Goal: Information Seeking & Learning: Learn about a topic

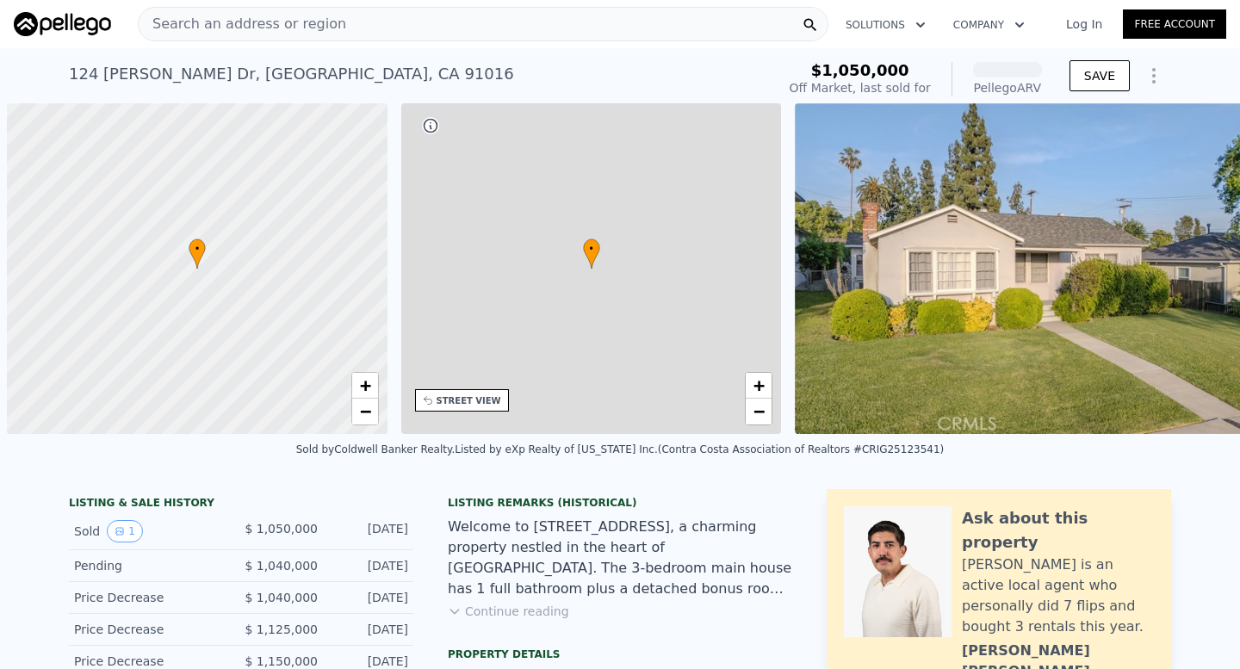
scroll to position [0, 7]
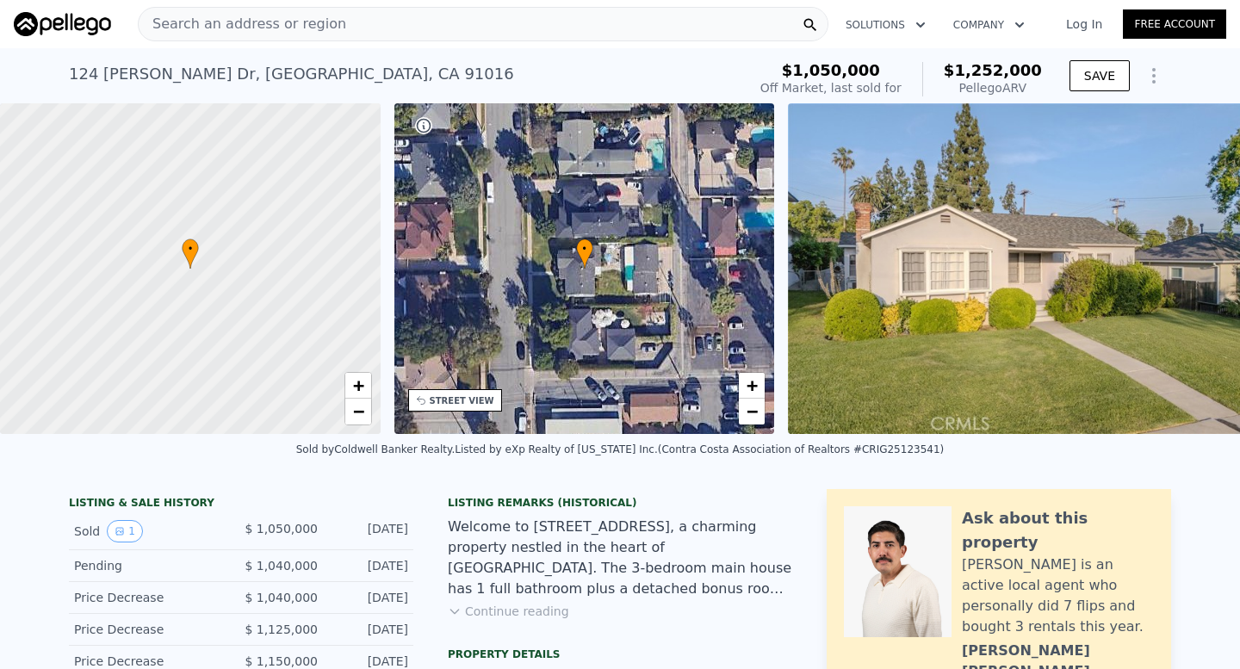
click at [348, 16] on div "Search an address or region" at bounding box center [483, 24] width 691 height 34
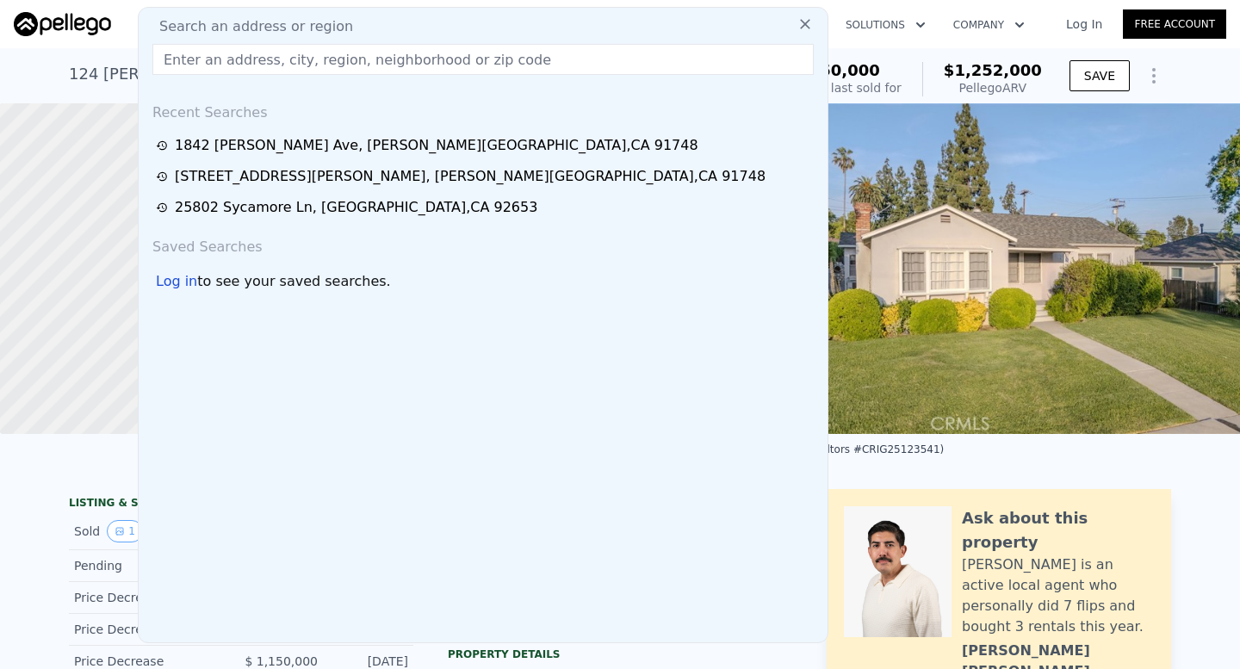
paste input "[STREET_ADDRESS]"
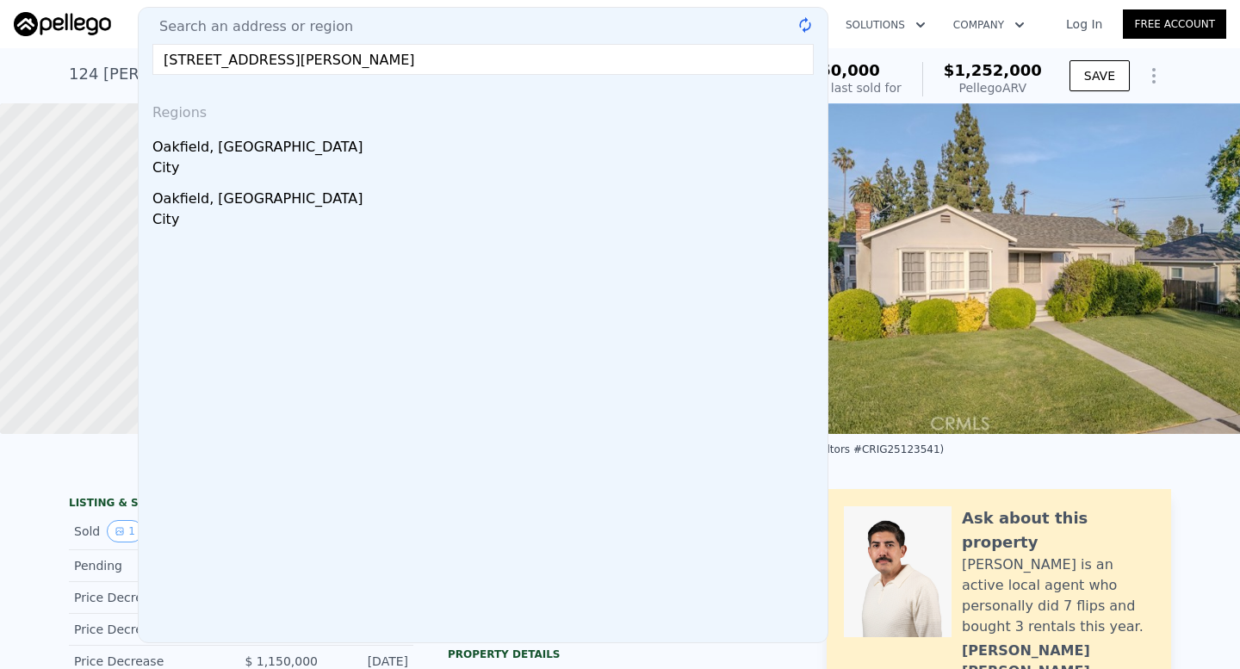
click at [382, 54] on input "[STREET_ADDRESS][PERSON_NAME]" at bounding box center [482, 59] width 661 height 31
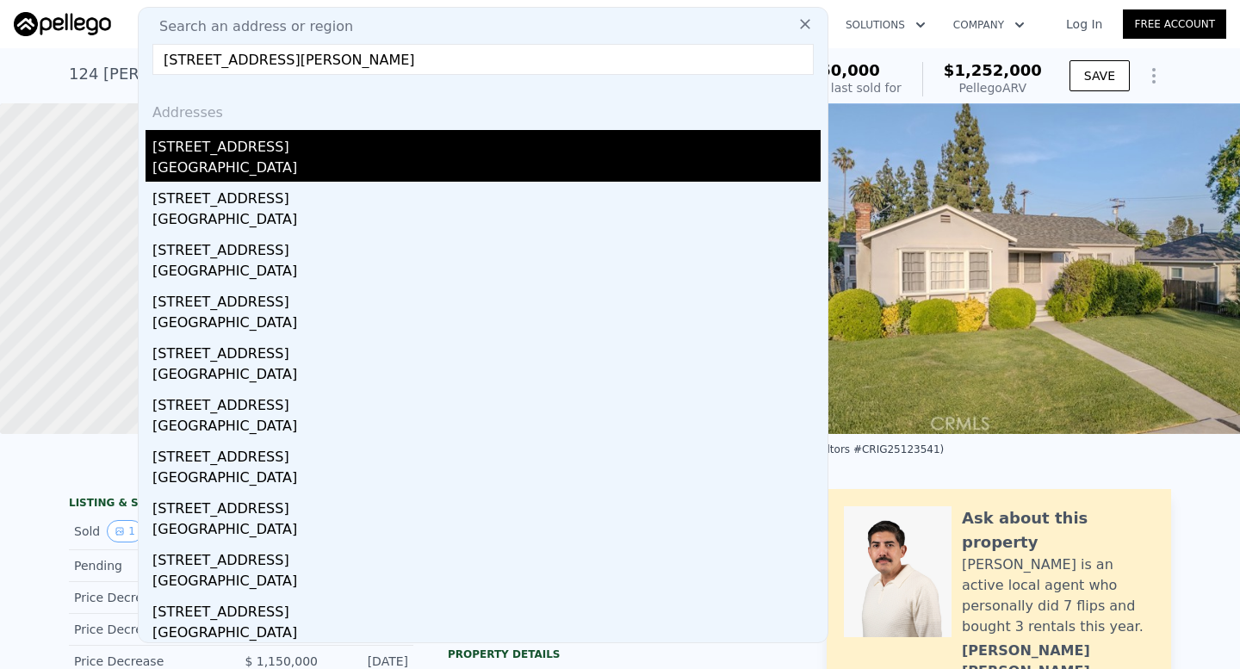
type input "[STREET_ADDRESS][PERSON_NAME]"
click at [270, 147] on div "[STREET_ADDRESS]" at bounding box center [486, 144] width 668 height 28
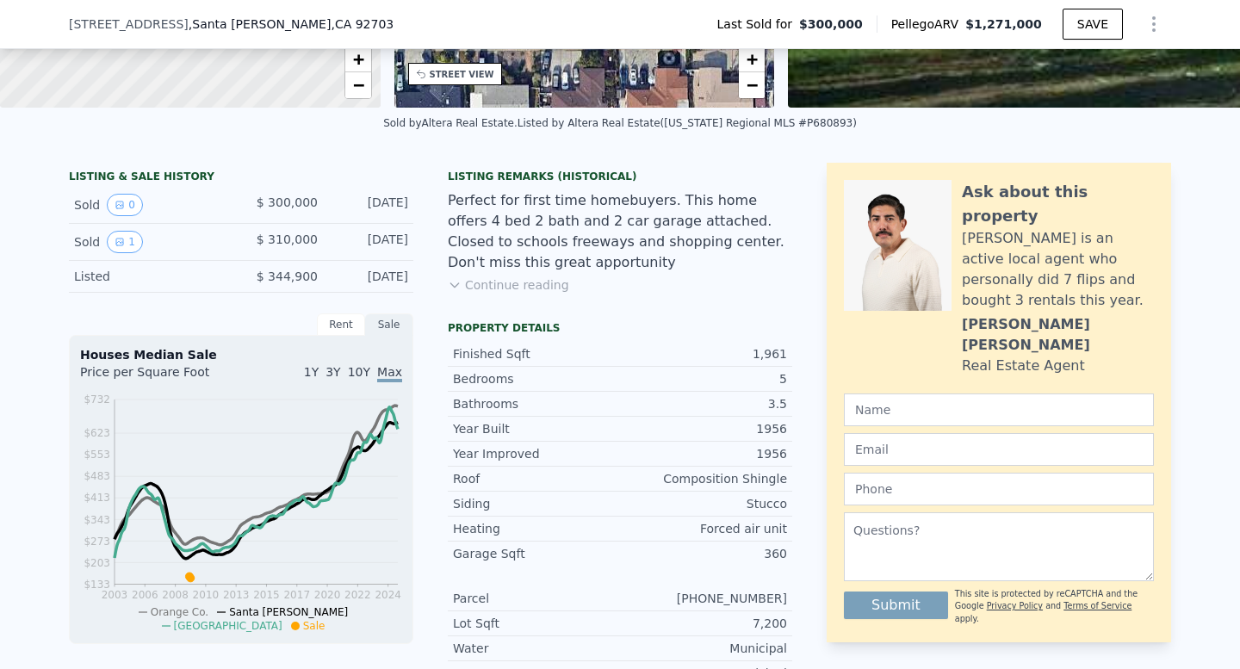
scroll to position [334, 0]
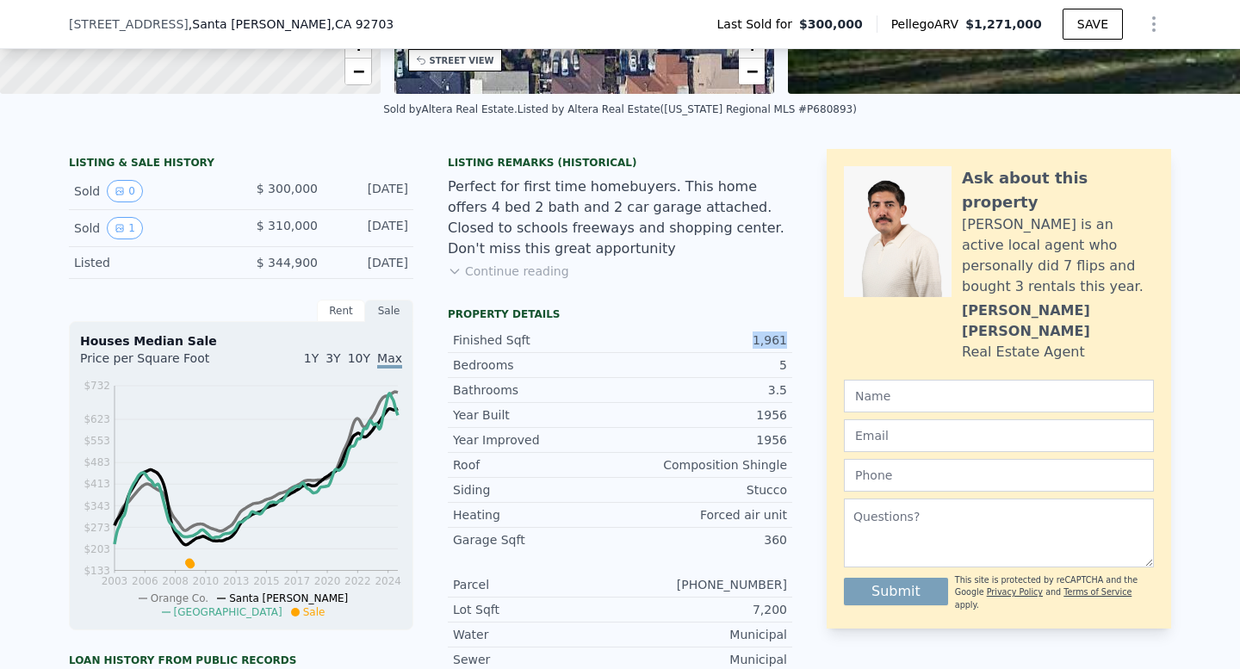
drag, startPoint x: 760, startPoint y: 340, endPoint x: 789, endPoint y: 342, distance: 28.5
click at [789, 342] on div "Finished Sqft 1,961" at bounding box center [620, 340] width 344 height 25
drag, startPoint x: 791, startPoint y: 358, endPoint x: 773, endPoint y: 365, distance: 19.3
click at [773, 365] on div "Bedrooms 5" at bounding box center [620, 365] width 344 height 25
click at [764, 336] on div "1,961" at bounding box center [703, 339] width 167 height 17
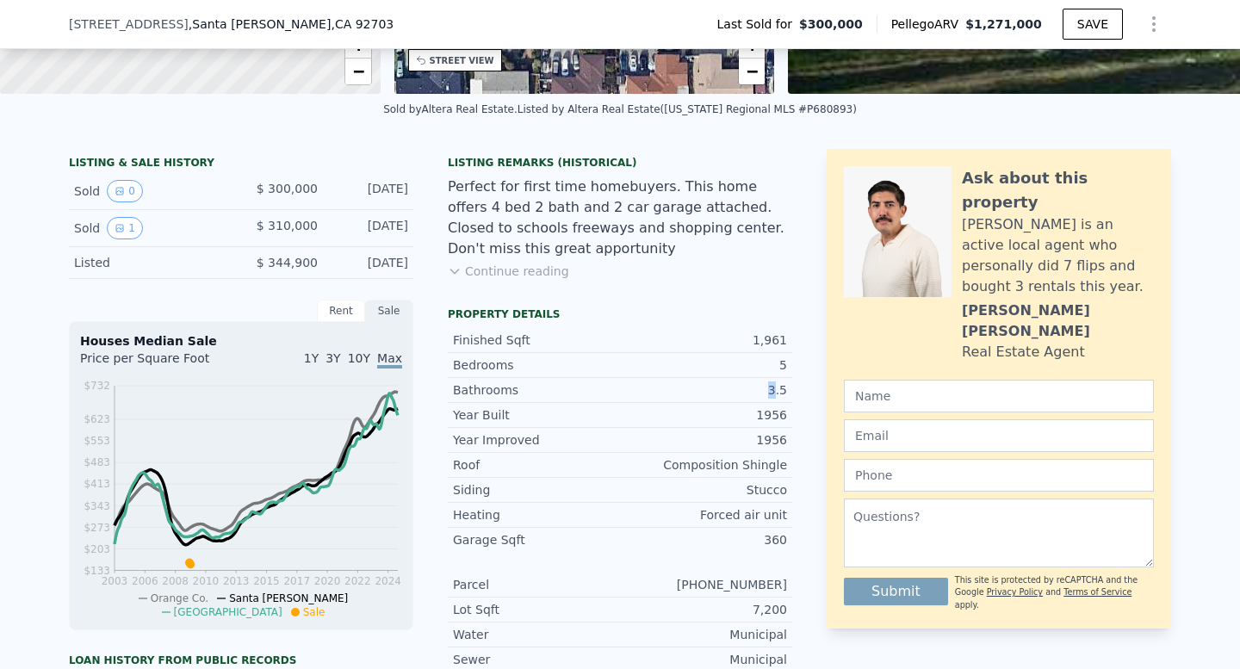
drag, startPoint x: 761, startPoint y: 390, endPoint x: 784, endPoint y: 391, distance: 22.4
click at [782, 390] on div "3.5" at bounding box center [703, 389] width 167 height 17
click at [802, 413] on div "LISTING & SALE HISTORY Sold 0 $ 300,000 [DATE] Sold 1 $ 310,000 [DATE] Listed $…" at bounding box center [620, 537] width 1102 height 777
drag, startPoint x: 760, startPoint y: 415, endPoint x: 807, endPoint y: 413, distance: 46.5
click at [807, 413] on div "LISTING & SALE HISTORY Sold 0 $ 300,000 [DATE] Sold 1 $ 310,000 [DATE] Listed $…" at bounding box center [620, 537] width 1102 height 777
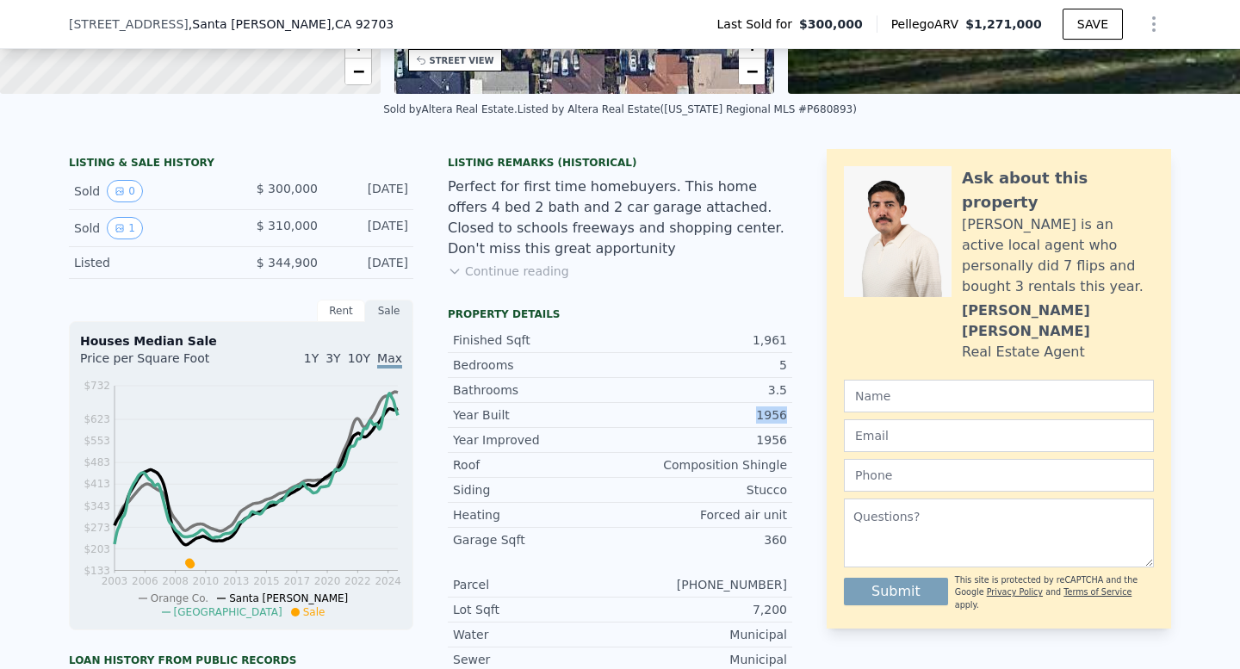
click at [807, 413] on div "LISTING & SALE HISTORY Sold 0 $ 300,000 [DATE] Sold 1 $ 310,000 [DATE] Listed $…" at bounding box center [620, 537] width 1102 height 777
drag, startPoint x: 748, startPoint y: 411, endPoint x: 792, endPoint y: 411, distance: 43.9
click at [792, 411] on div "LISTING & SALE HISTORY Sold 0 $ 300,000 [DATE] Sold 1 $ 310,000 [DATE] Listed $…" at bounding box center [620, 537] width 1102 height 777
click at [792, 436] on div "LISTING & SALE HISTORY Sold 0 $ 300,000 [DATE] Sold 1 $ 310,000 [DATE] Listed $…" at bounding box center [620, 537] width 1102 height 777
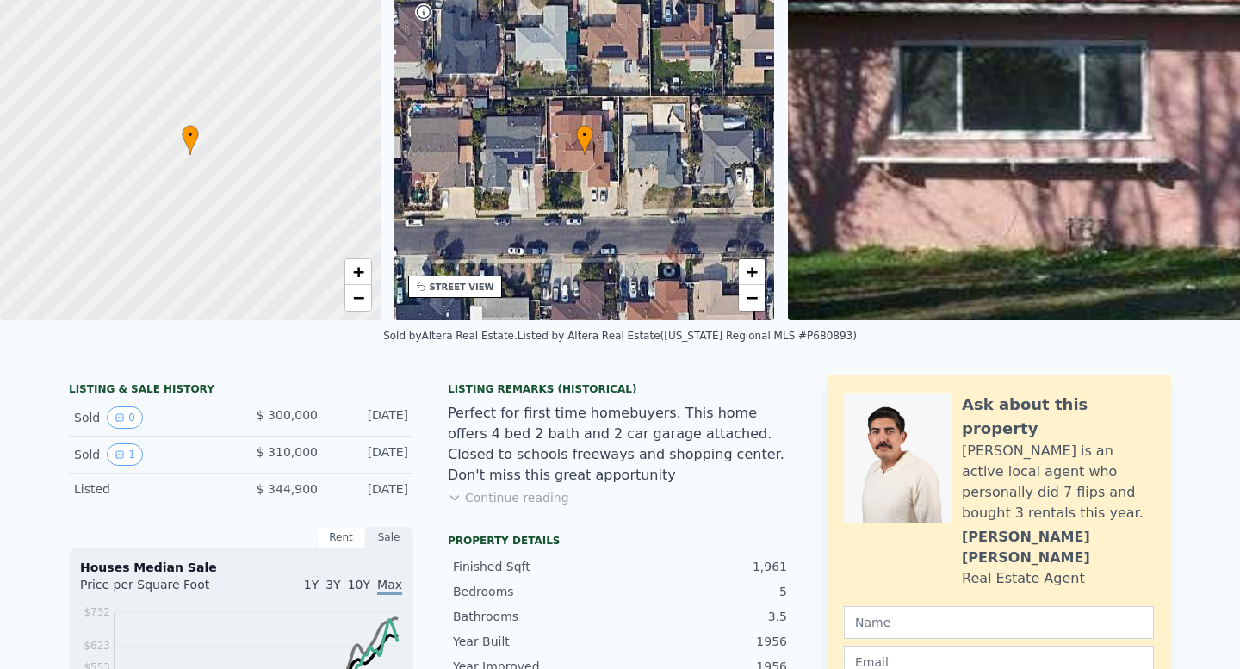
scroll to position [0, 0]
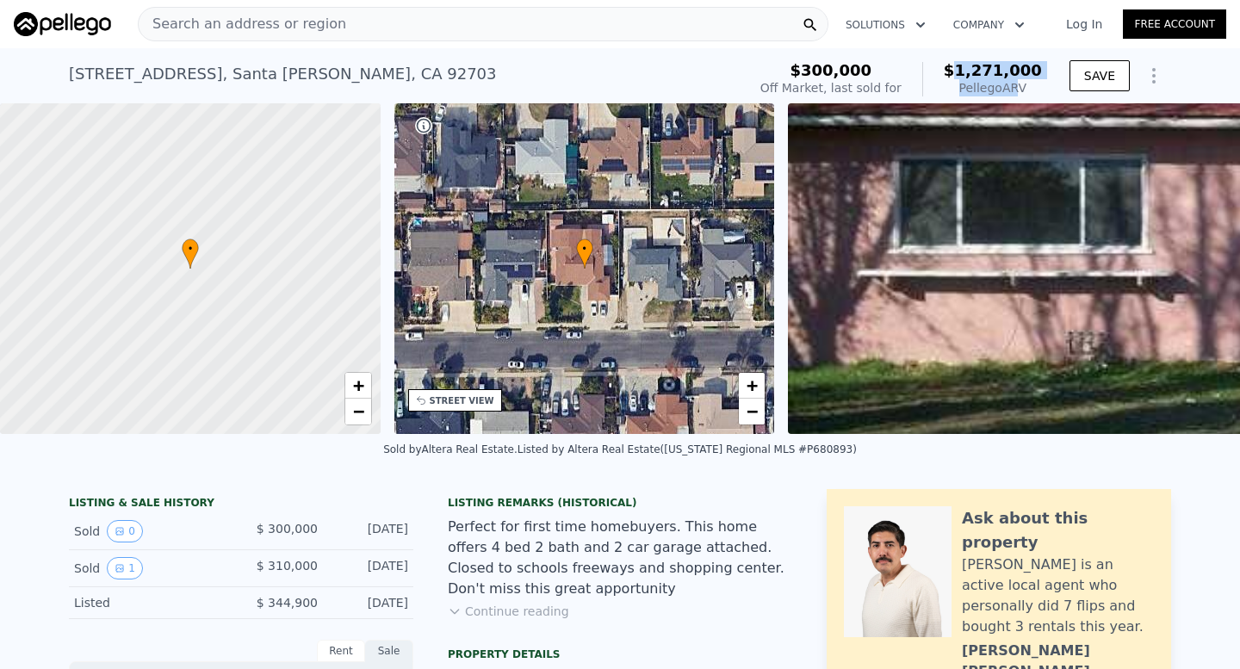
drag, startPoint x: 969, startPoint y: 70, endPoint x: 1020, endPoint y: 80, distance: 52.7
click at [1020, 80] on div "$1,271,000 Pellego ARV" at bounding box center [982, 79] width 120 height 34
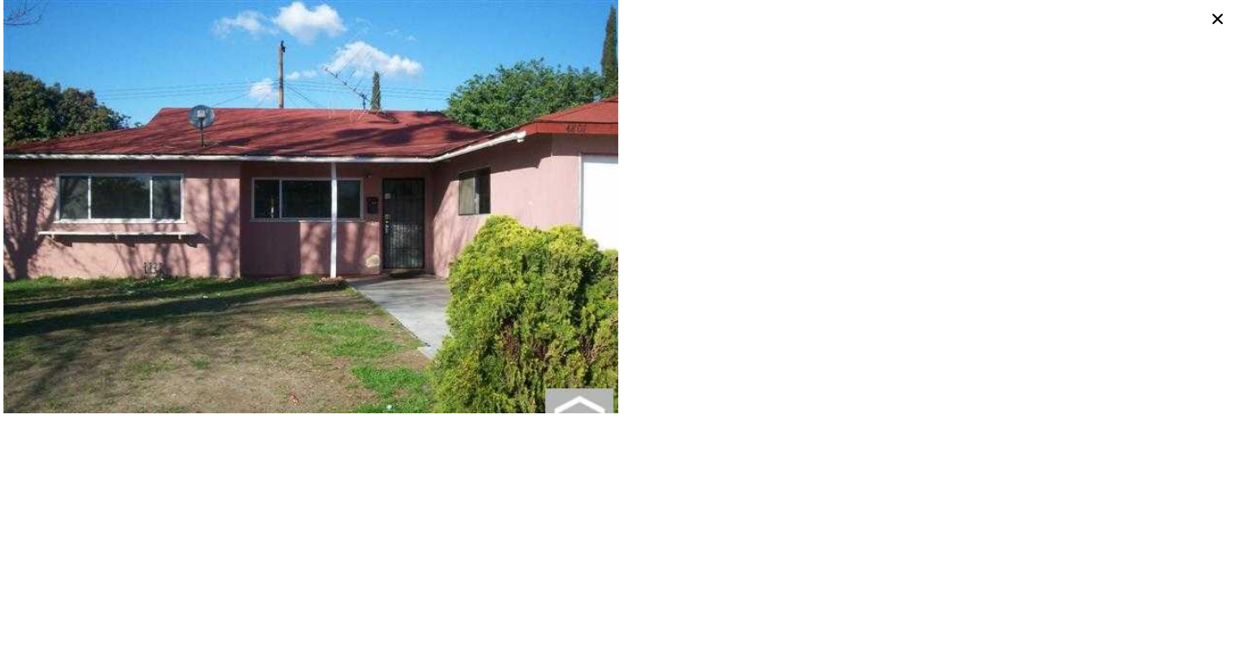
click at [1221, 8] on icon at bounding box center [1217, 19] width 24 height 24
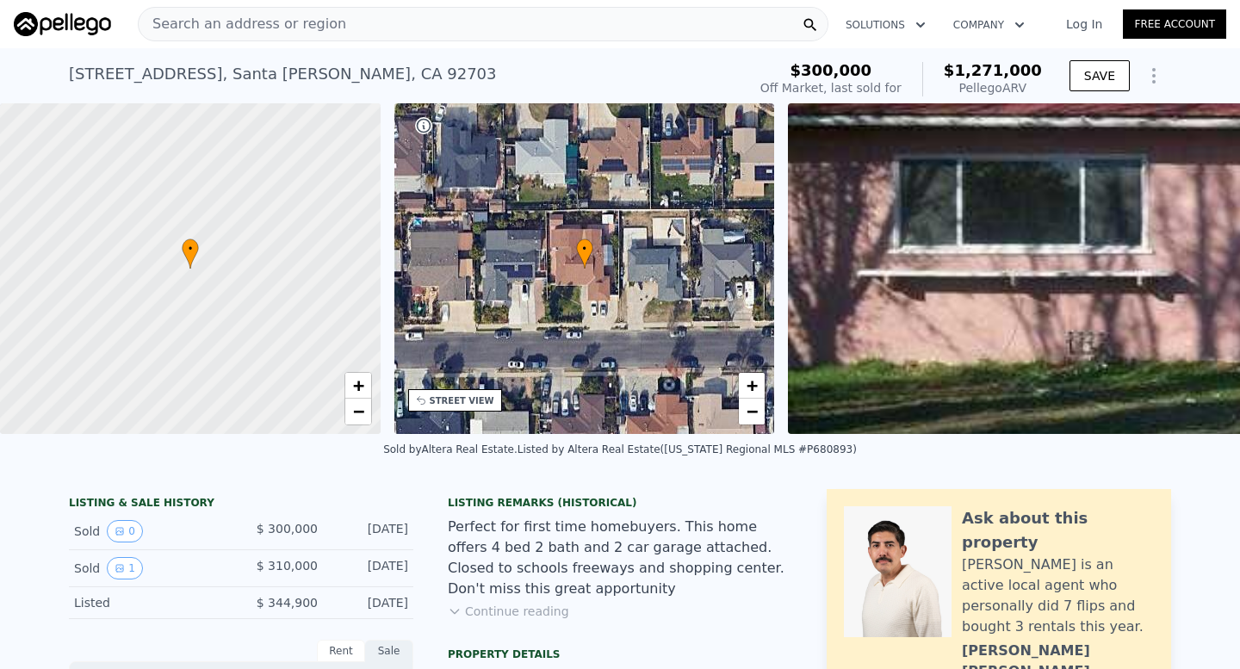
drag, startPoint x: 967, startPoint y: 74, endPoint x: 1044, endPoint y: 79, distance: 77.7
click at [1044, 79] on div "$300,000 Off Market, last sold for $1,271,000 Pellego ARV" at bounding box center [900, 79] width 295 height 48
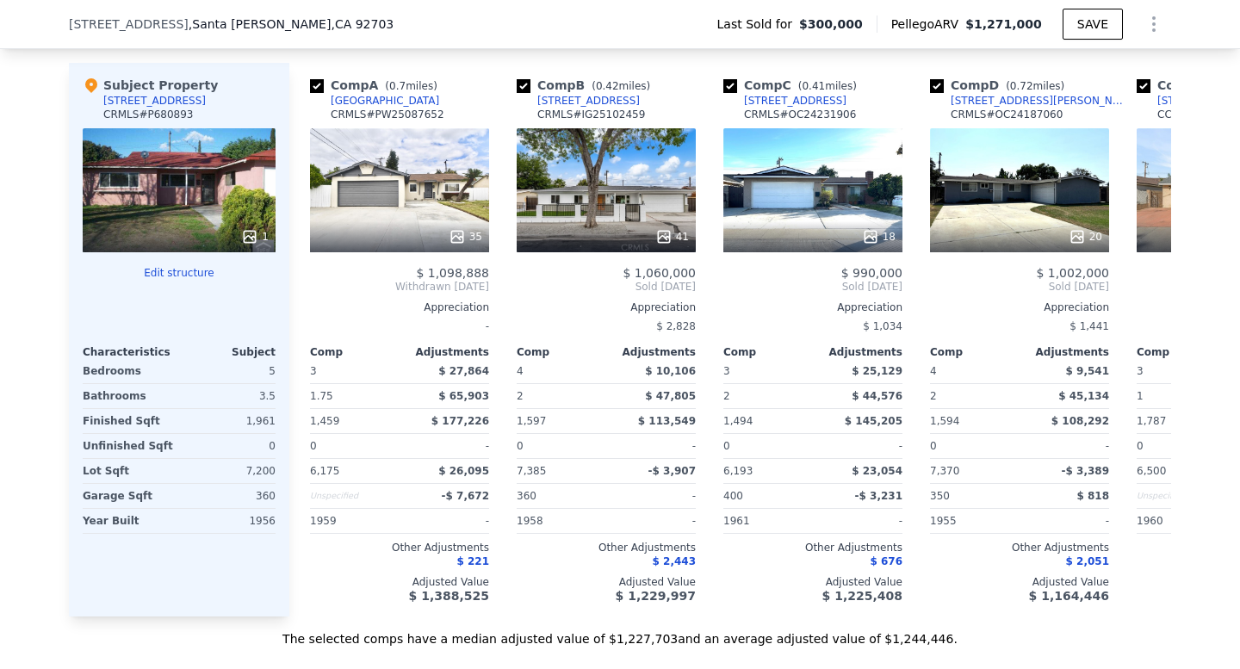
scroll to position [1785, 0]
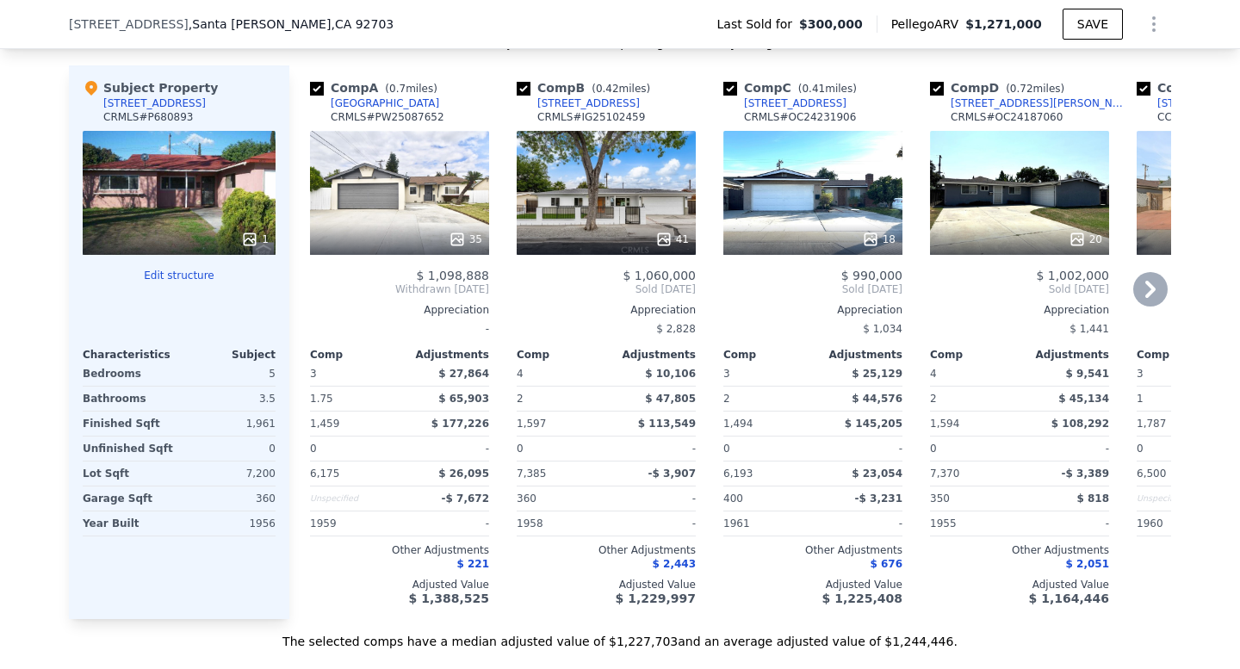
click at [441, 231] on div "35" at bounding box center [400, 239] width 164 height 17
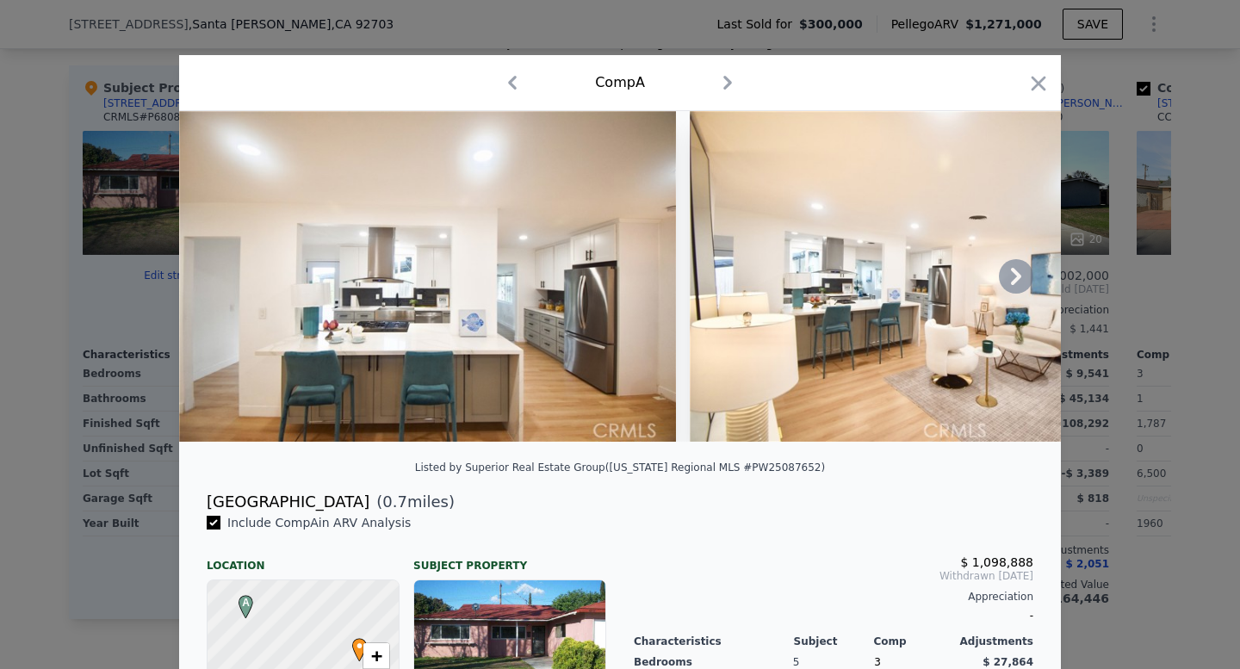
click at [1005, 285] on icon at bounding box center [1016, 276] width 34 height 34
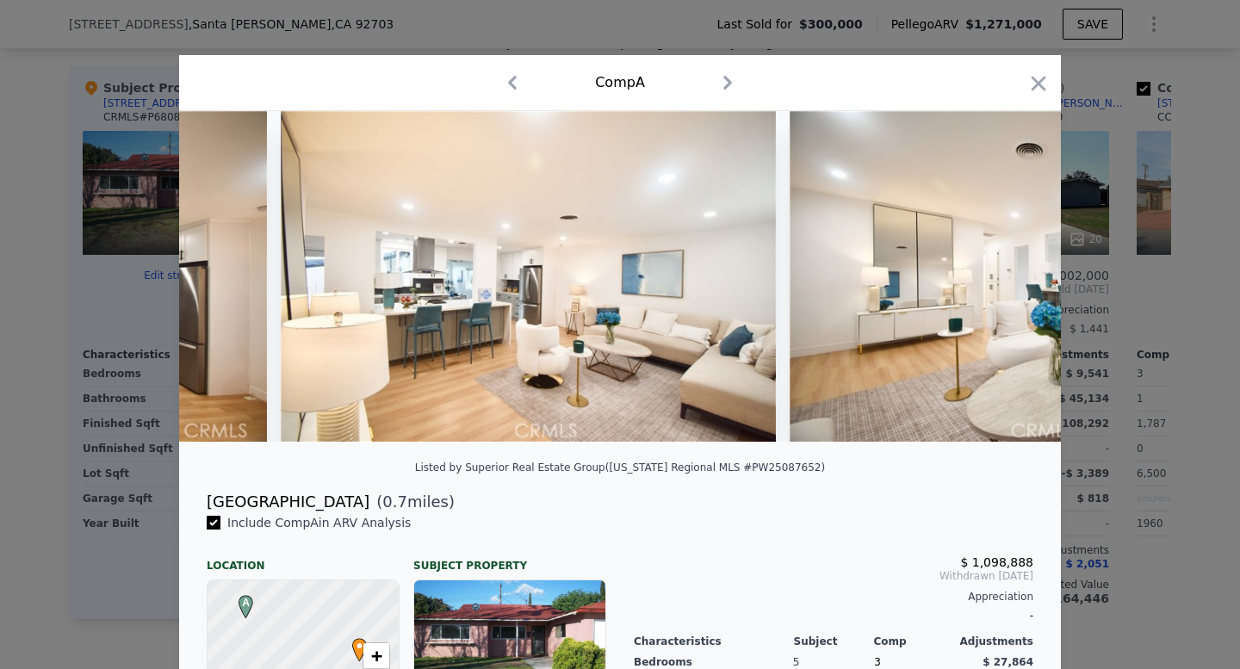
scroll to position [0, 413]
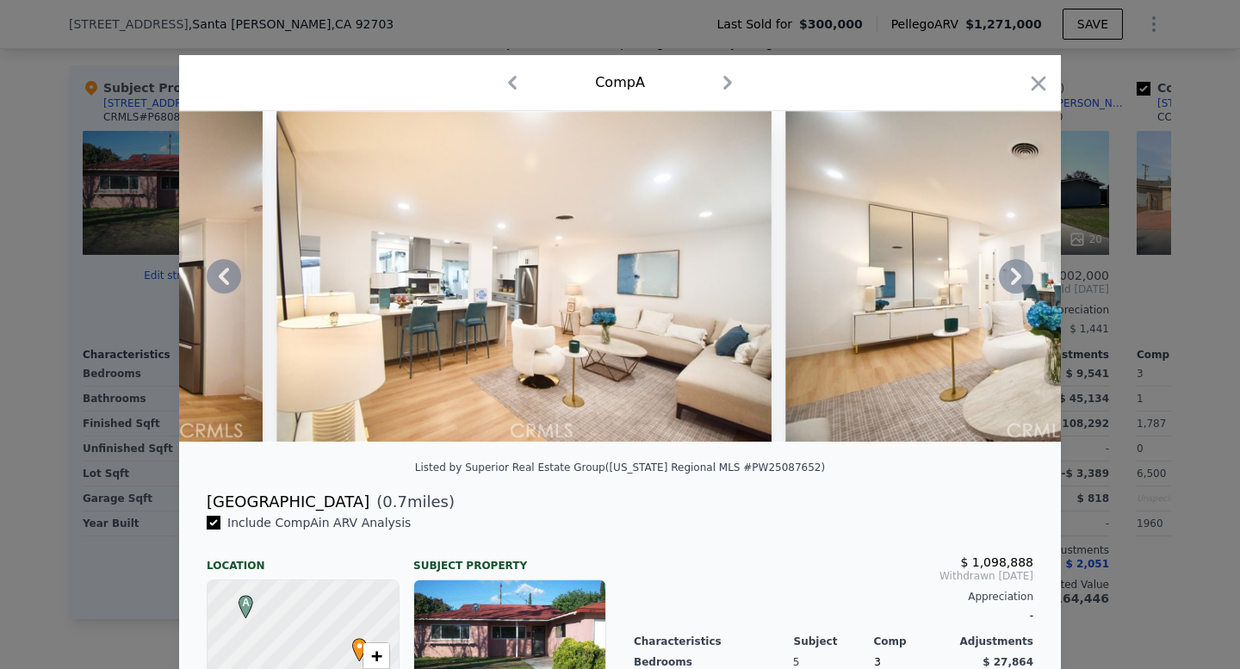
click at [1006, 263] on icon at bounding box center [1016, 276] width 34 height 34
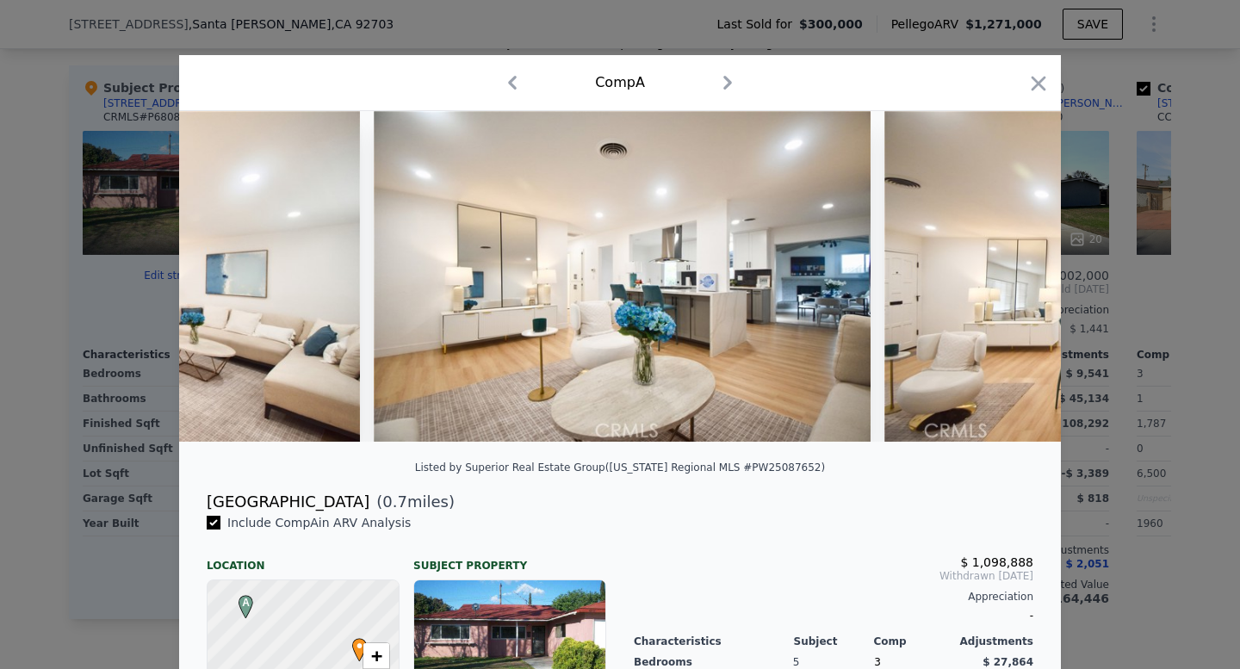
scroll to position [0, 827]
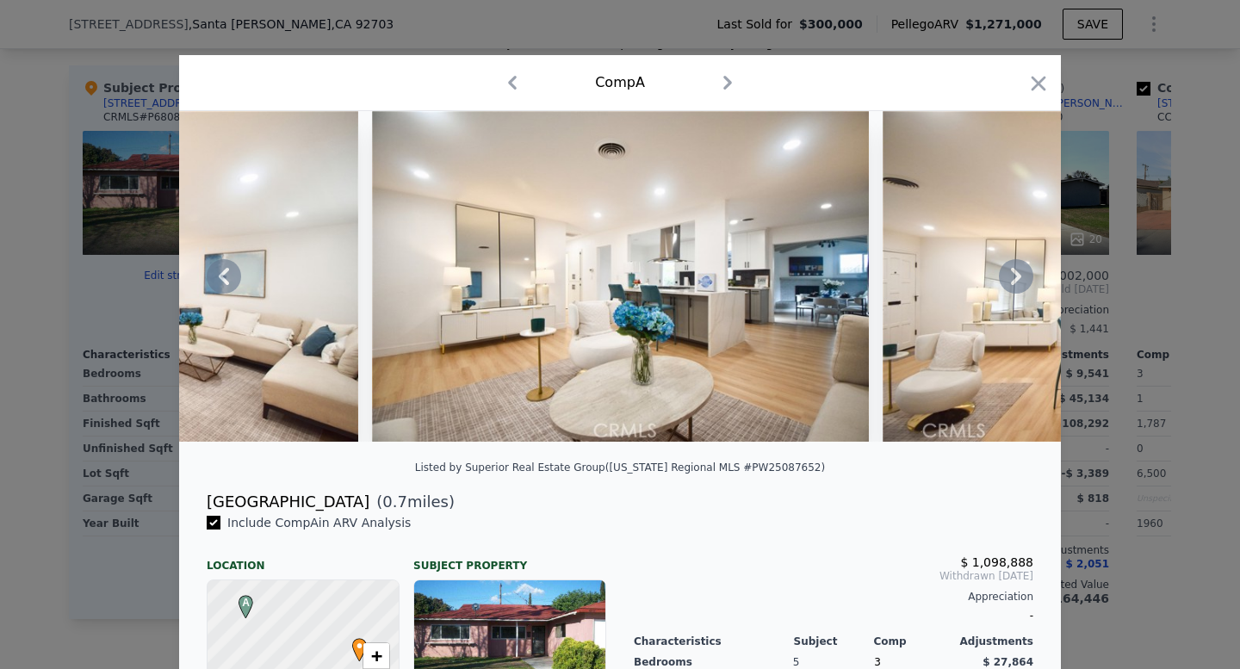
click at [1137, 434] on div at bounding box center [620, 334] width 1240 height 669
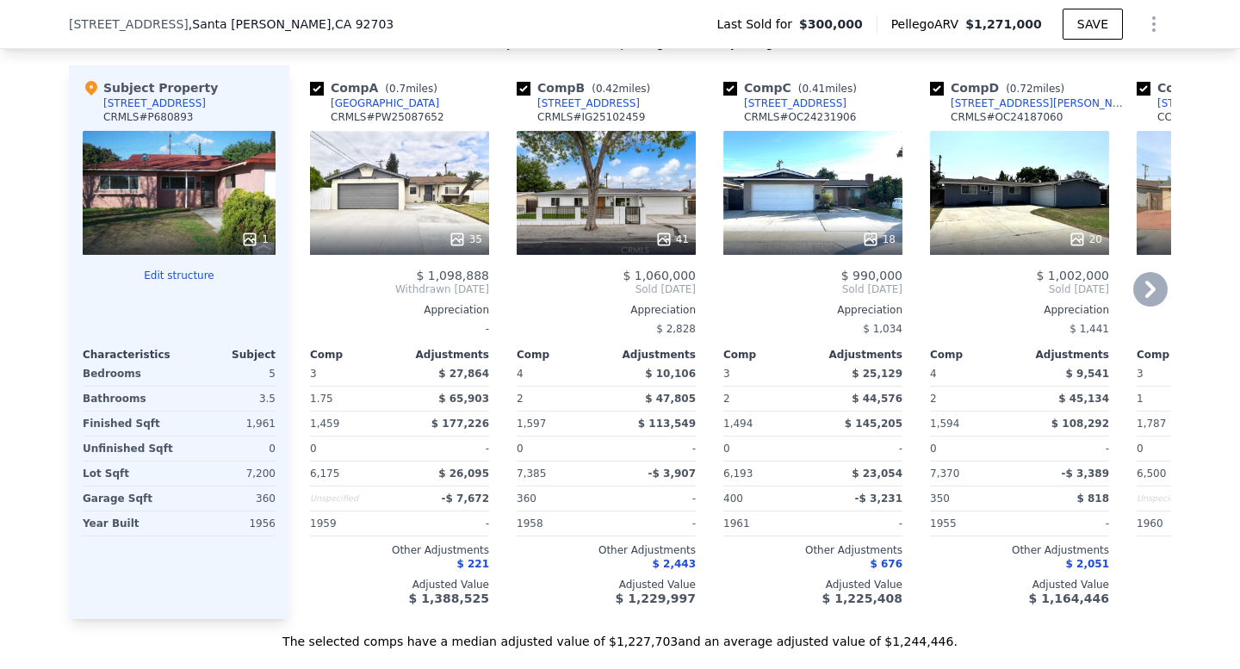
click at [635, 217] on div "41" at bounding box center [606, 193] width 179 height 124
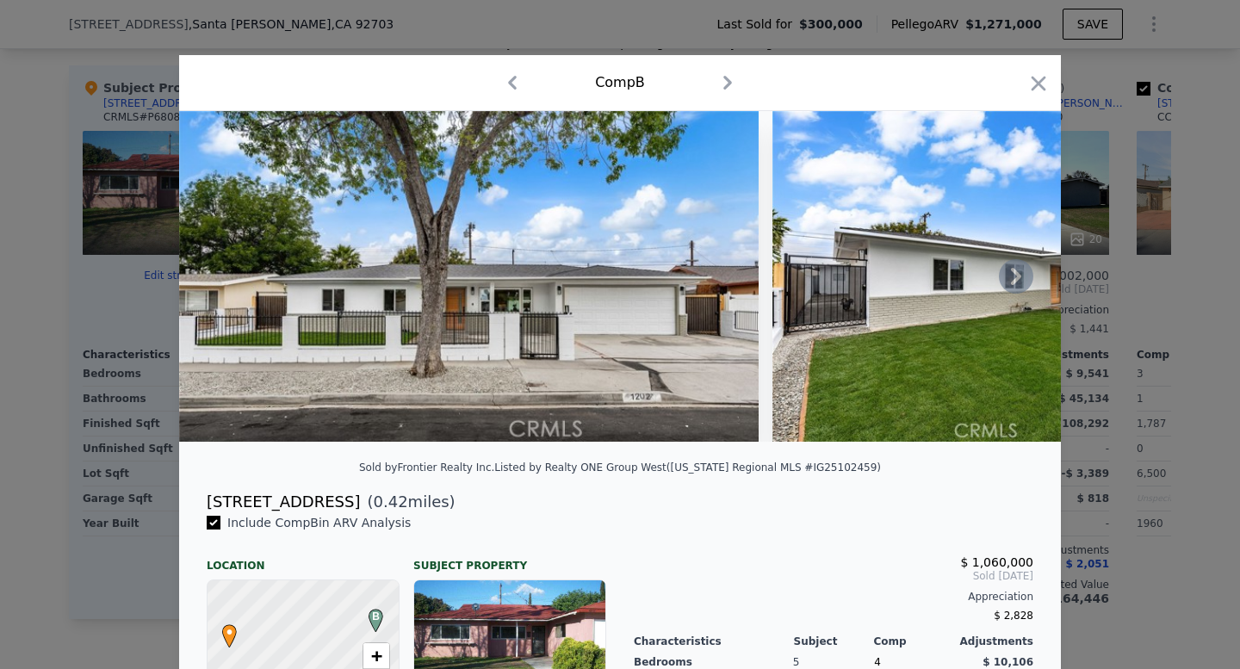
click at [1006, 276] on icon at bounding box center [1016, 276] width 34 height 34
click at [622, 256] on img at bounding box center [468, 276] width 579 height 331
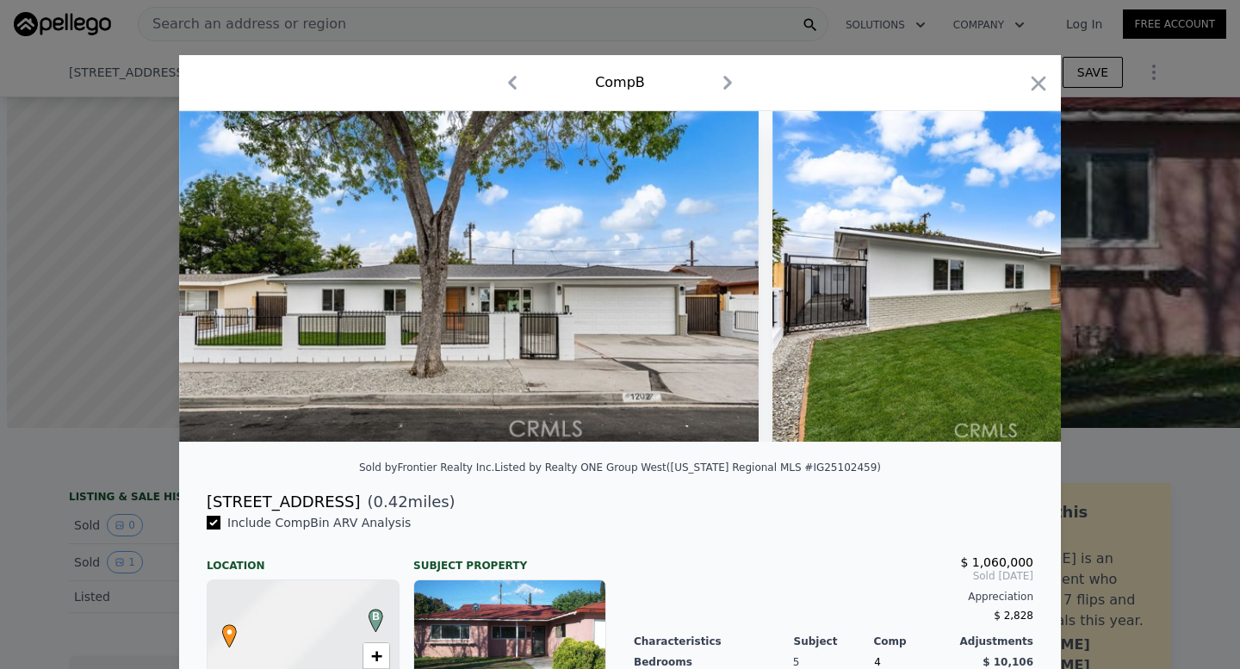
scroll to position [0, 7]
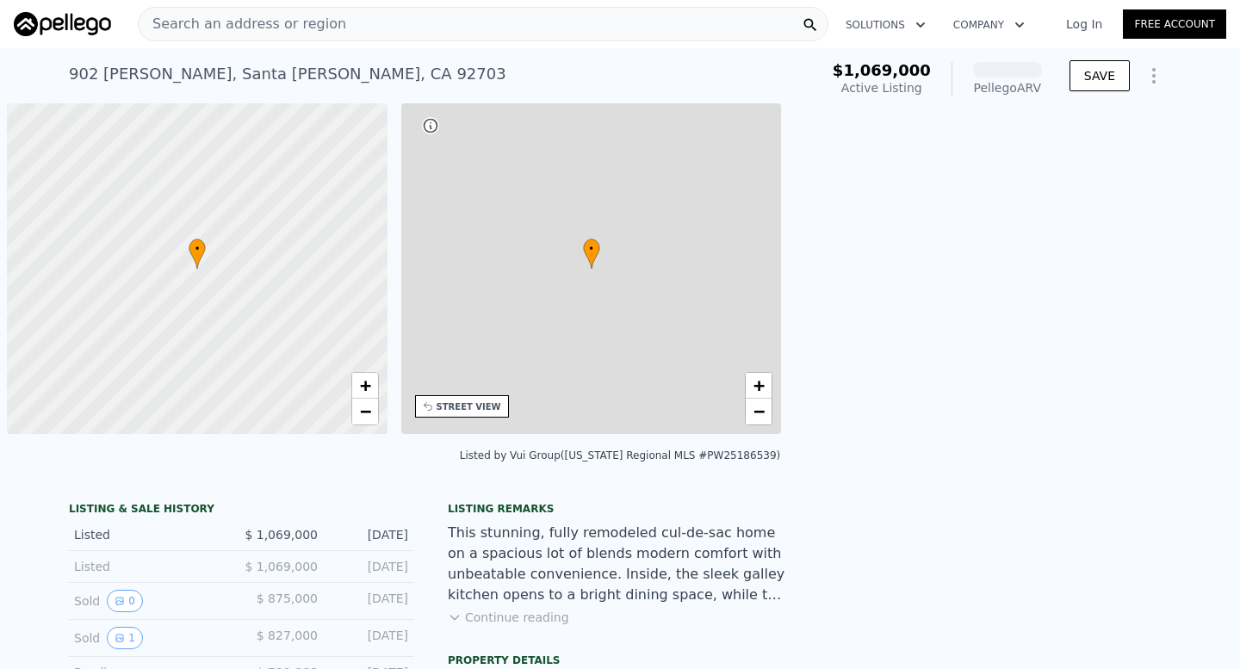
scroll to position [0, 7]
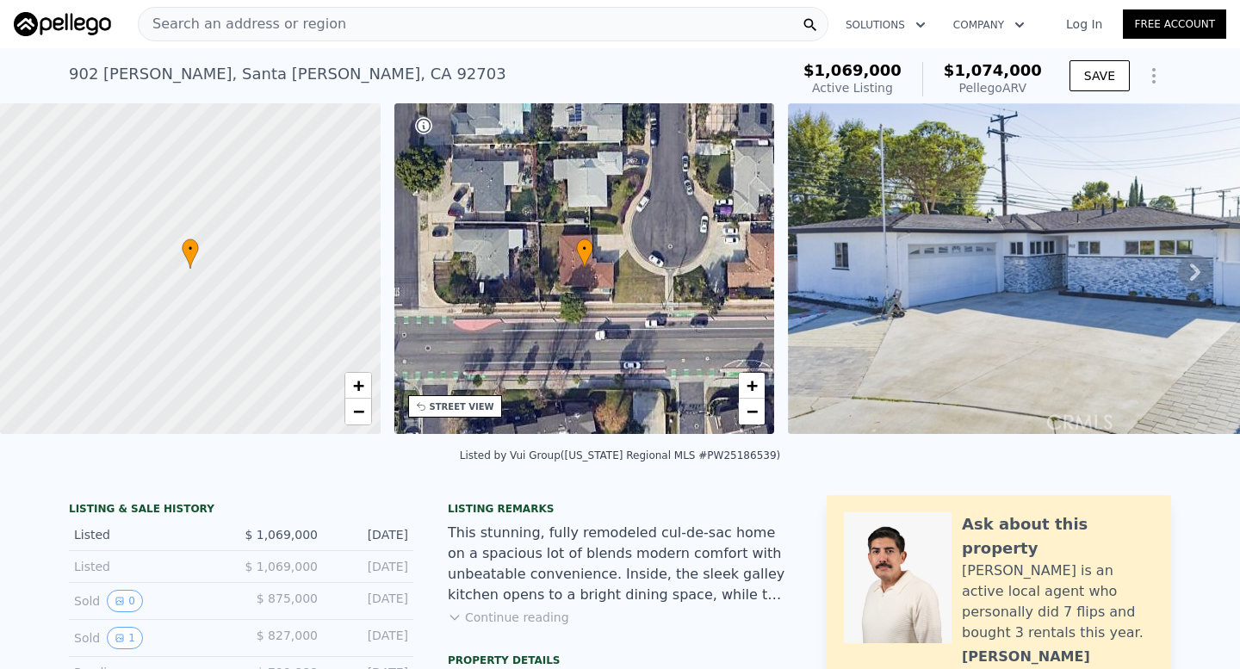
click at [783, 71] on div "902 Alene Cir , Santa Ana , CA 92703 Active at $1.069m (~ARV $1.074m )" at bounding box center [426, 79] width 714 height 48
drag, startPoint x: 852, startPoint y: 72, endPoint x: 945, endPoint y: 72, distance: 92.1
click at [945, 72] on div "$1,069,000 Active Listing $1,074,000 Pellego ARV" at bounding box center [922, 79] width 239 height 34
click at [993, 65] on span "$1,074,000" at bounding box center [993, 70] width 98 height 18
drag, startPoint x: 976, startPoint y: 65, endPoint x: 1046, endPoint y: 68, distance: 69.8
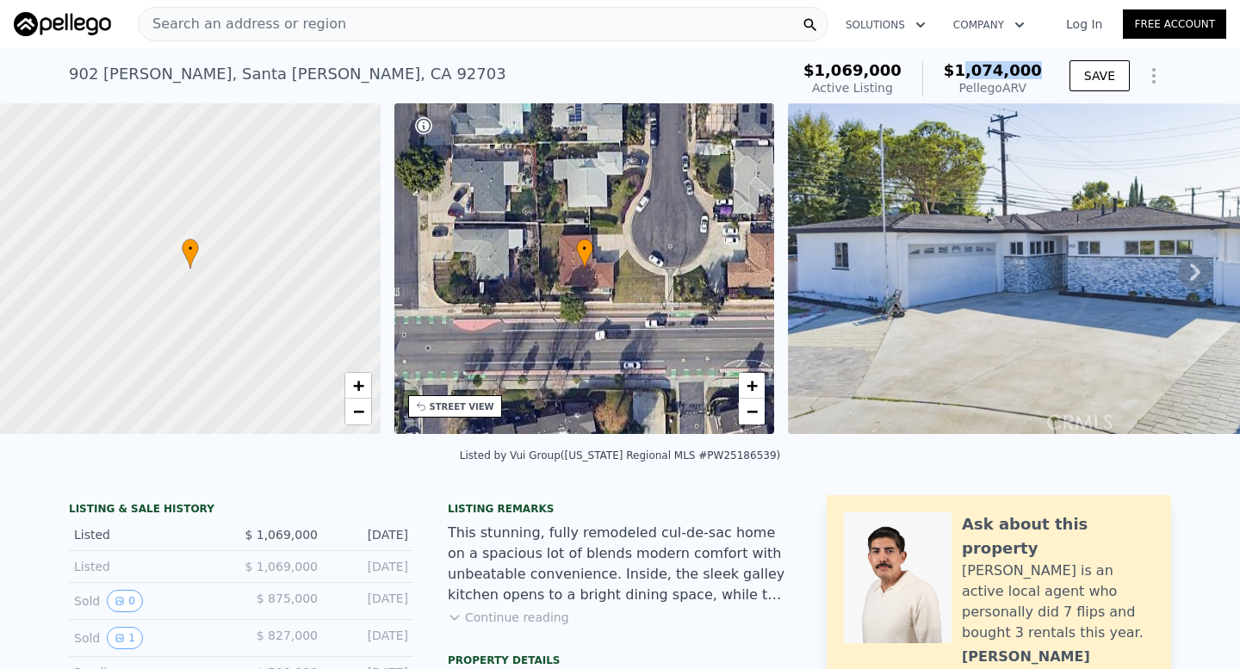
click at [1046, 68] on div "$1,069,000 Active Listing $1,074,000 Pellego ARV" at bounding box center [922, 79] width 252 height 48
click at [1044, 68] on div "$1,069,000 Active Listing $1,074,000 Pellego ARV" at bounding box center [922, 79] width 252 height 48
click at [1192, 270] on icon at bounding box center [1195, 272] width 34 height 34
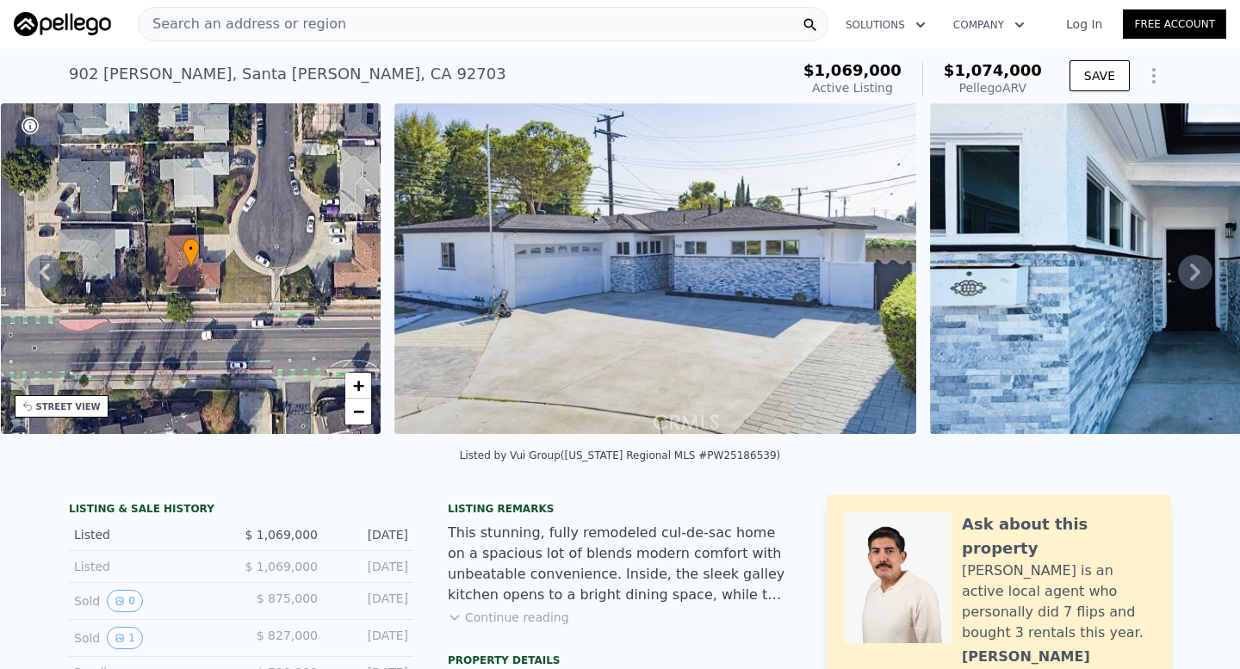
click at [1192, 270] on icon at bounding box center [1195, 272] width 34 height 34
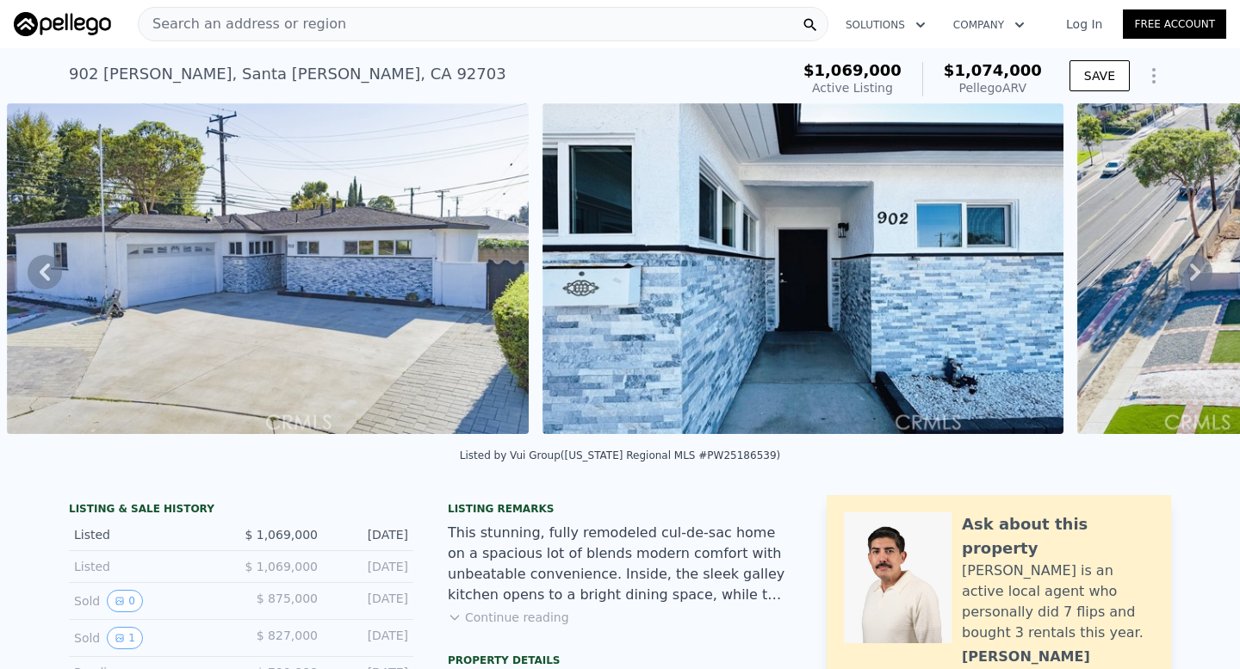
click at [1192, 270] on icon at bounding box center [1195, 272] width 34 height 34
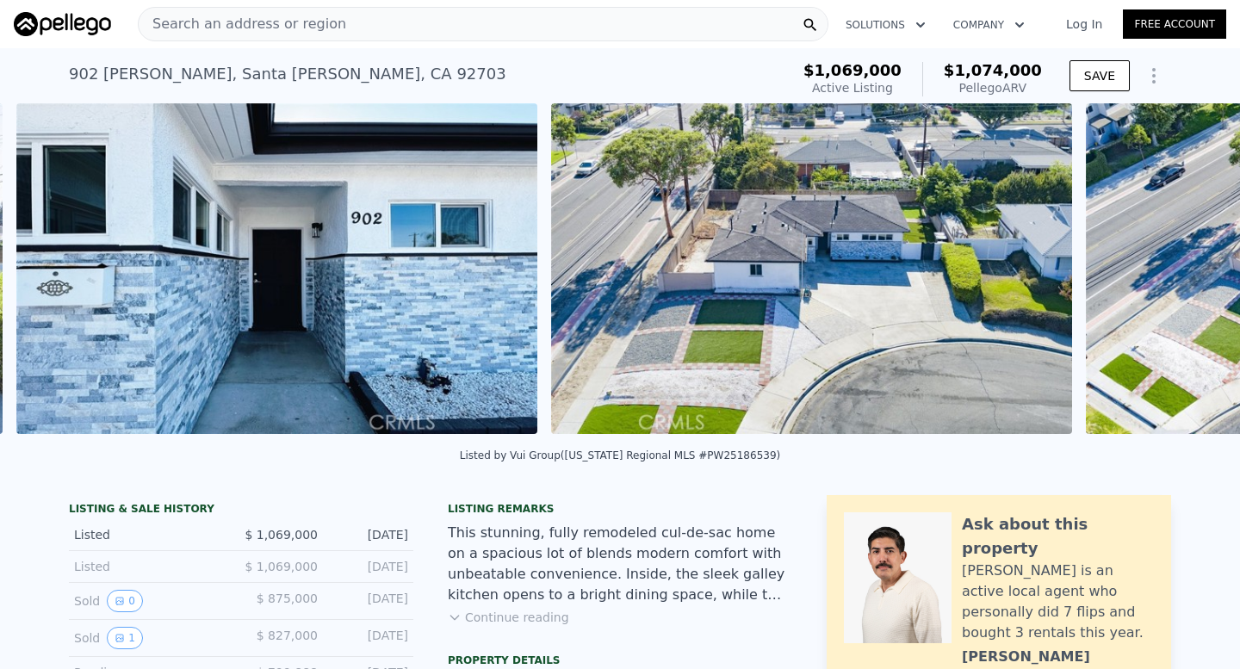
scroll to position [0, 1323]
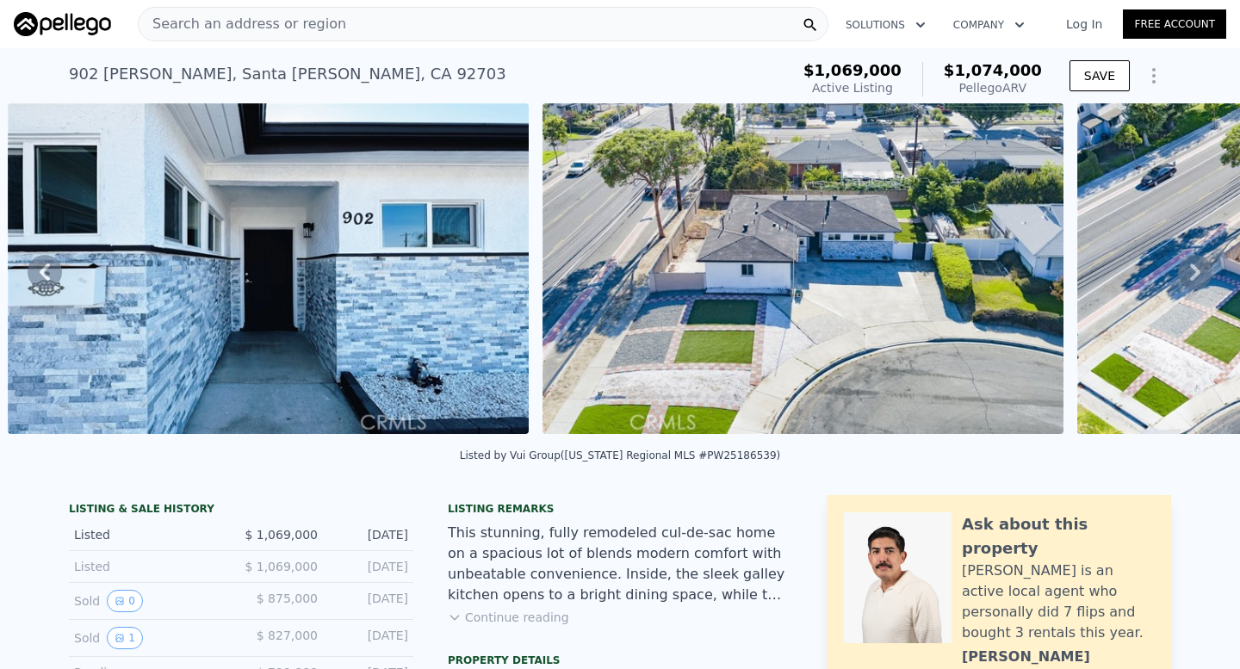
click at [1192, 270] on icon at bounding box center [1195, 272] width 34 height 34
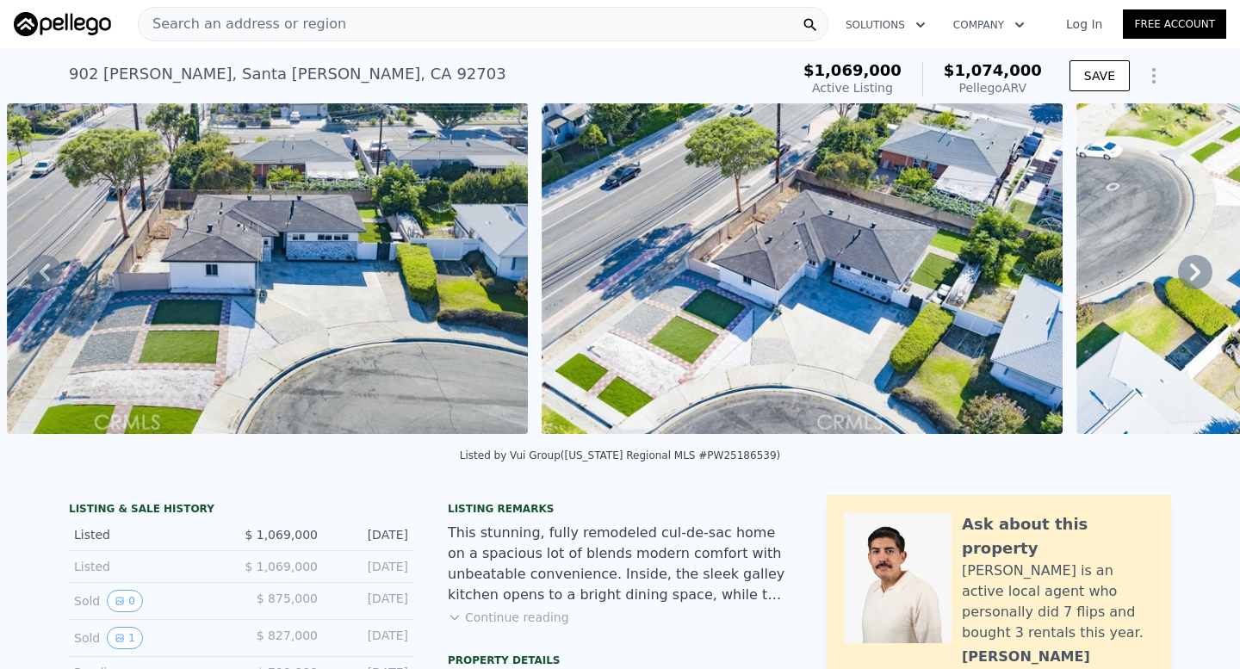
click at [1188, 274] on icon at bounding box center [1195, 272] width 34 height 34
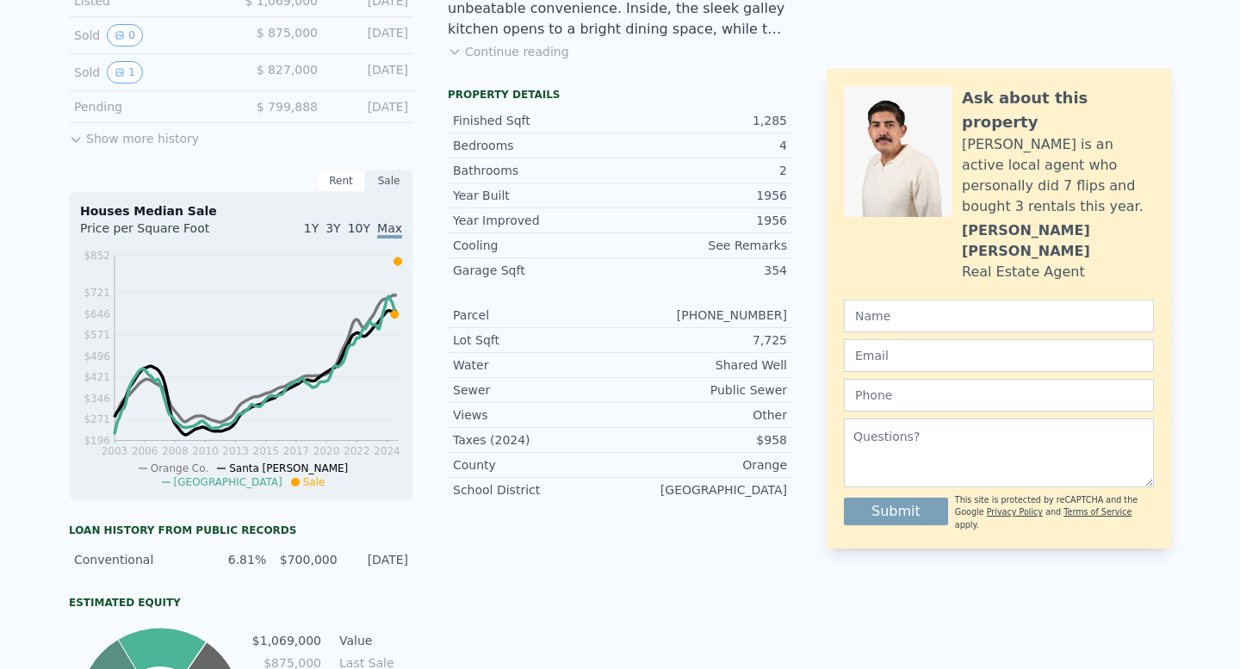
scroll to position [0, 0]
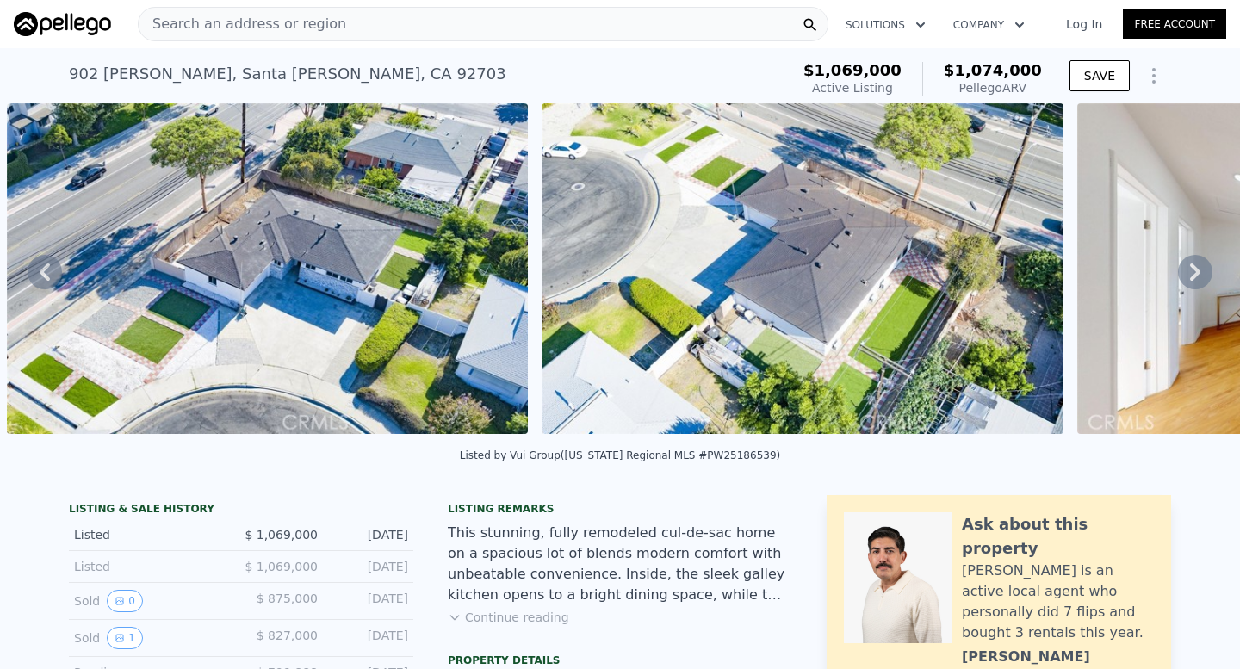
click at [1195, 275] on icon at bounding box center [1195, 271] width 10 height 17
